Goal: Check status: Check status

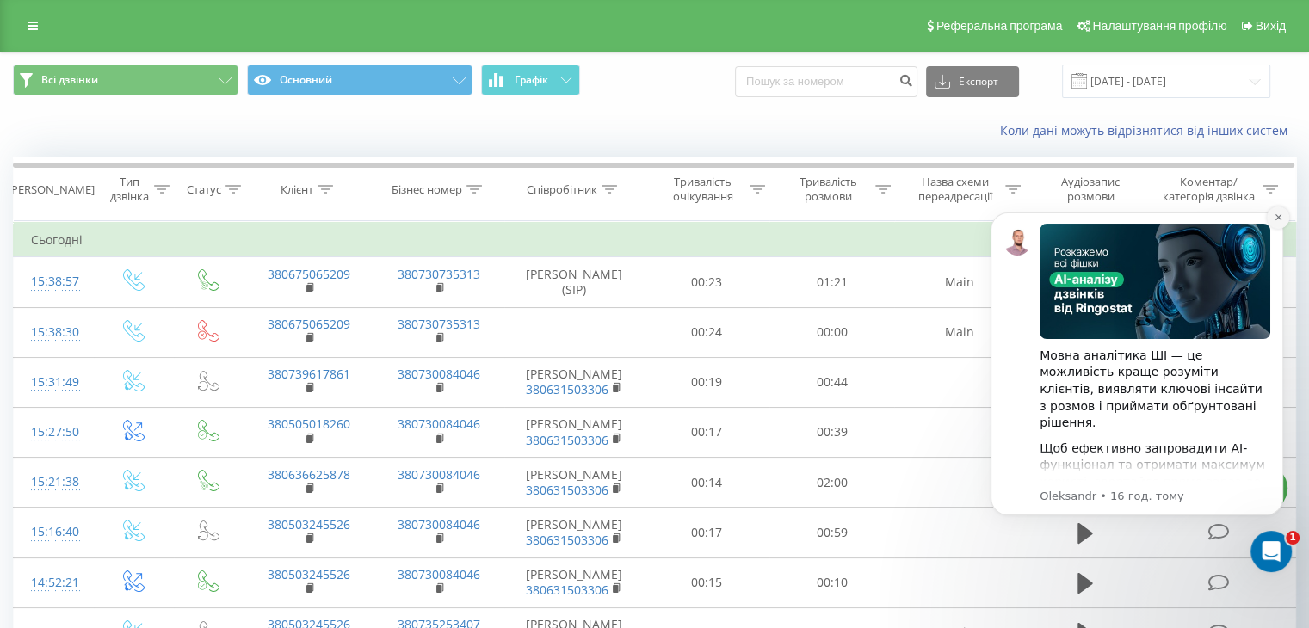
click at [1275, 219] on icon "Dismiss notification" at bounding box center [1278, 217] width 9 height 9
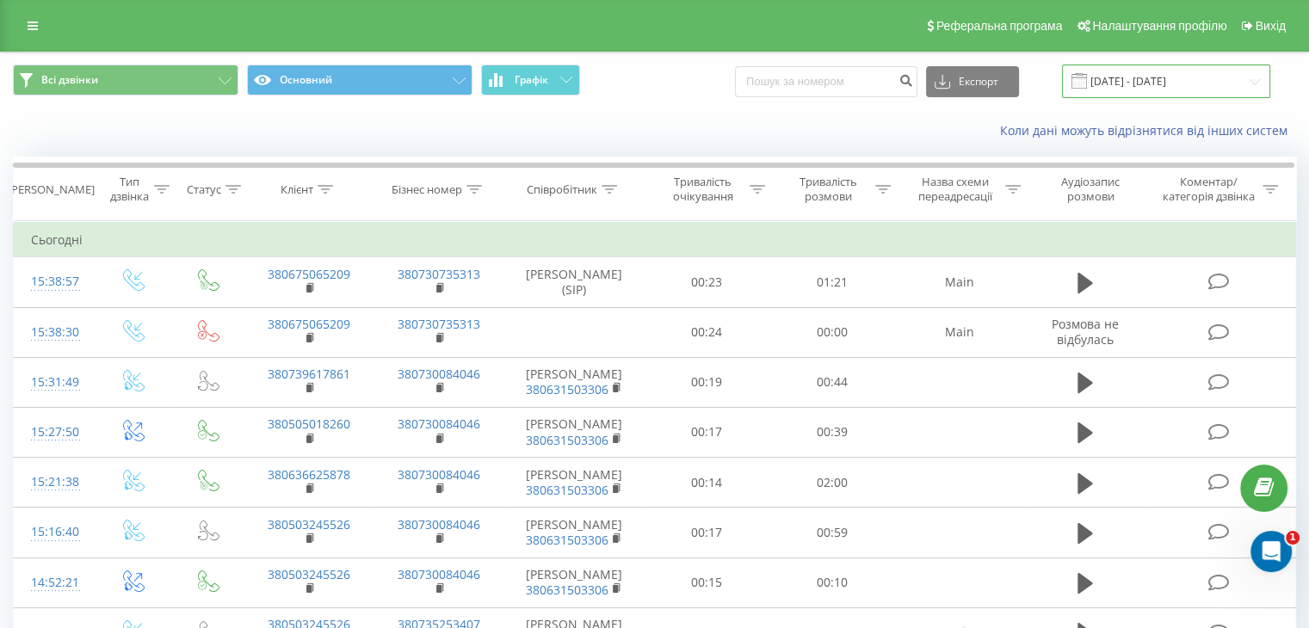
click at [1243, 80] on input "20.08.2025 - 20.08.2025" at bounding box center [1166, 82] width 208 height 34
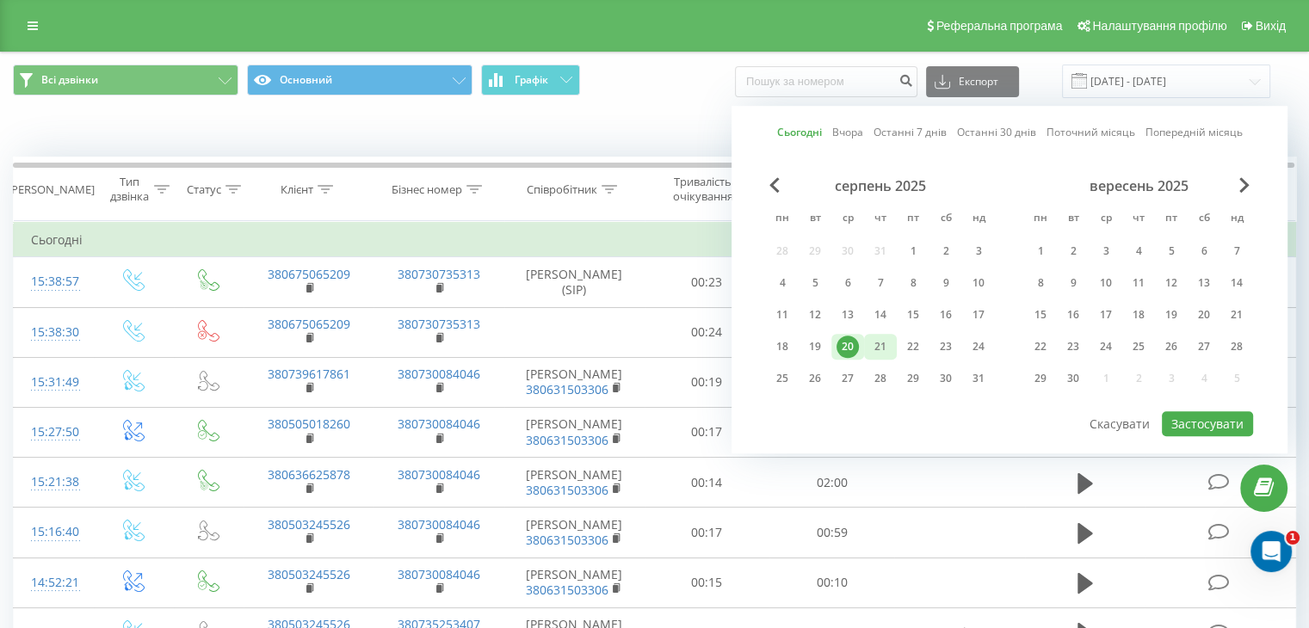
click at [883, 343] on div "21" at bounding box center [880, 347] width 22 height 22
click at [1225, 428] on button "Застосувати" at bounding box center [1207, 423] width 91 height 25
type input "[DATE] - [DATE]"
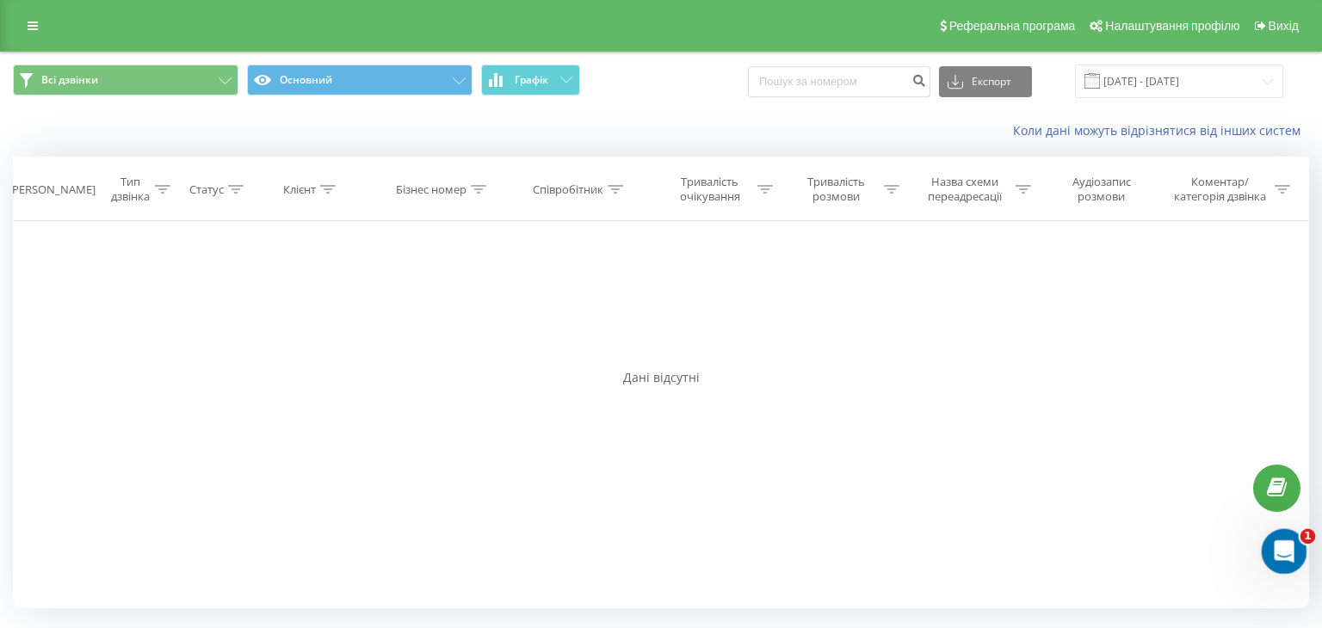
click at [1281, 540] on icon "Відкрити програму для спілкування Intercom" at bounding box center [1282, 549] width 28 height 28
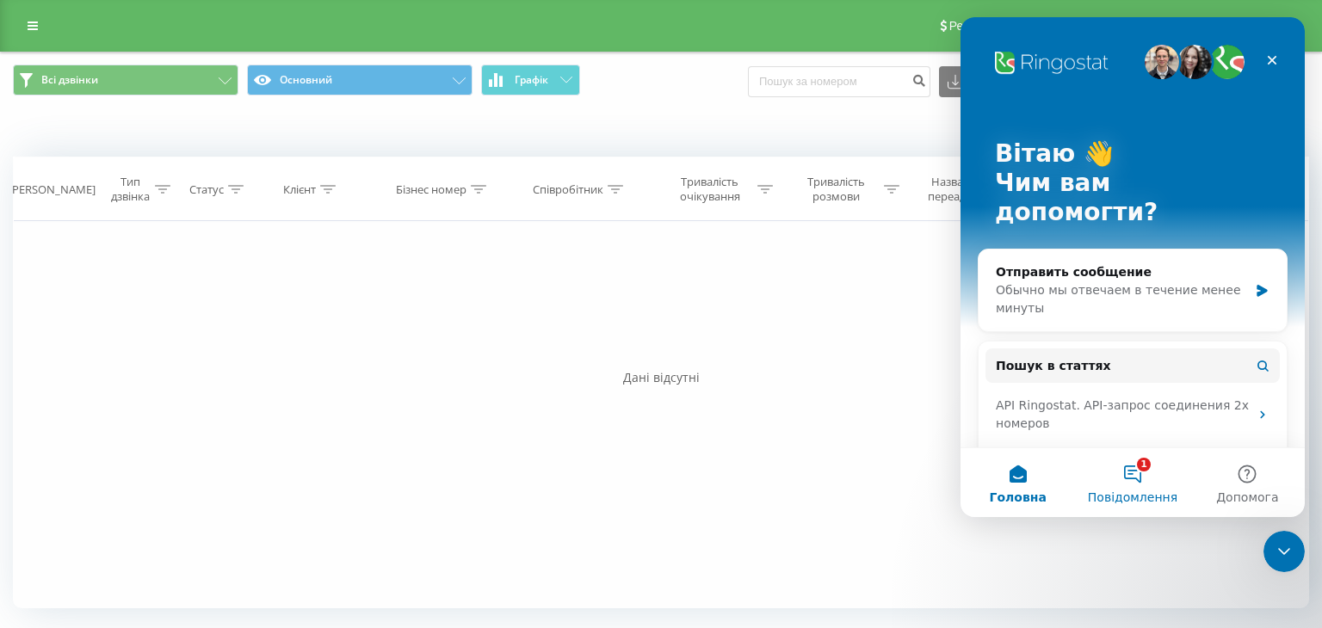
click at [1134, 482] on button "1 Повідомлення" at bounding box center [1132, 482] width 114 height 69
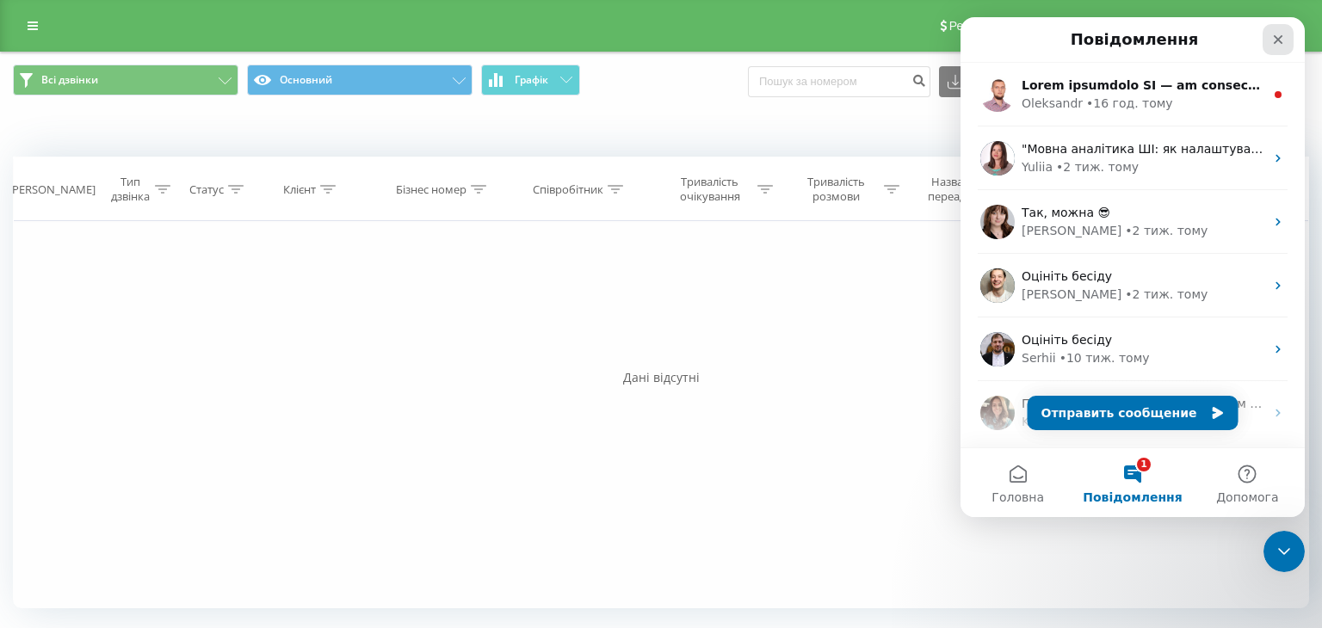
click at [1275, 40] on icon "Закрити" at bounding box center [1278, 40] width 14 height 14
